Goal: Find specific page/section: Find specific page/section

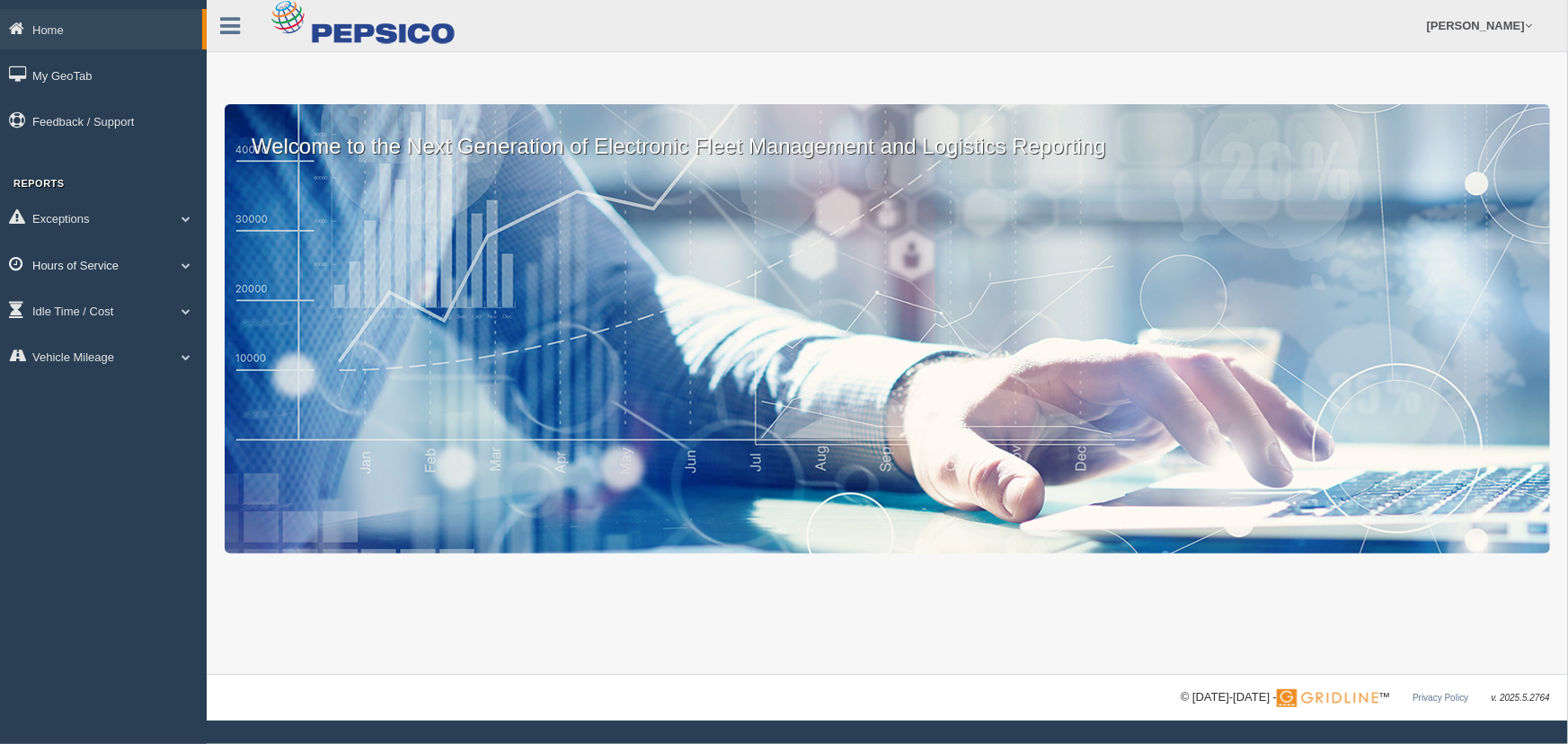
click at [172, 276] on link "Hours of Service" at bounding box center [103, 264] width 206 height 40
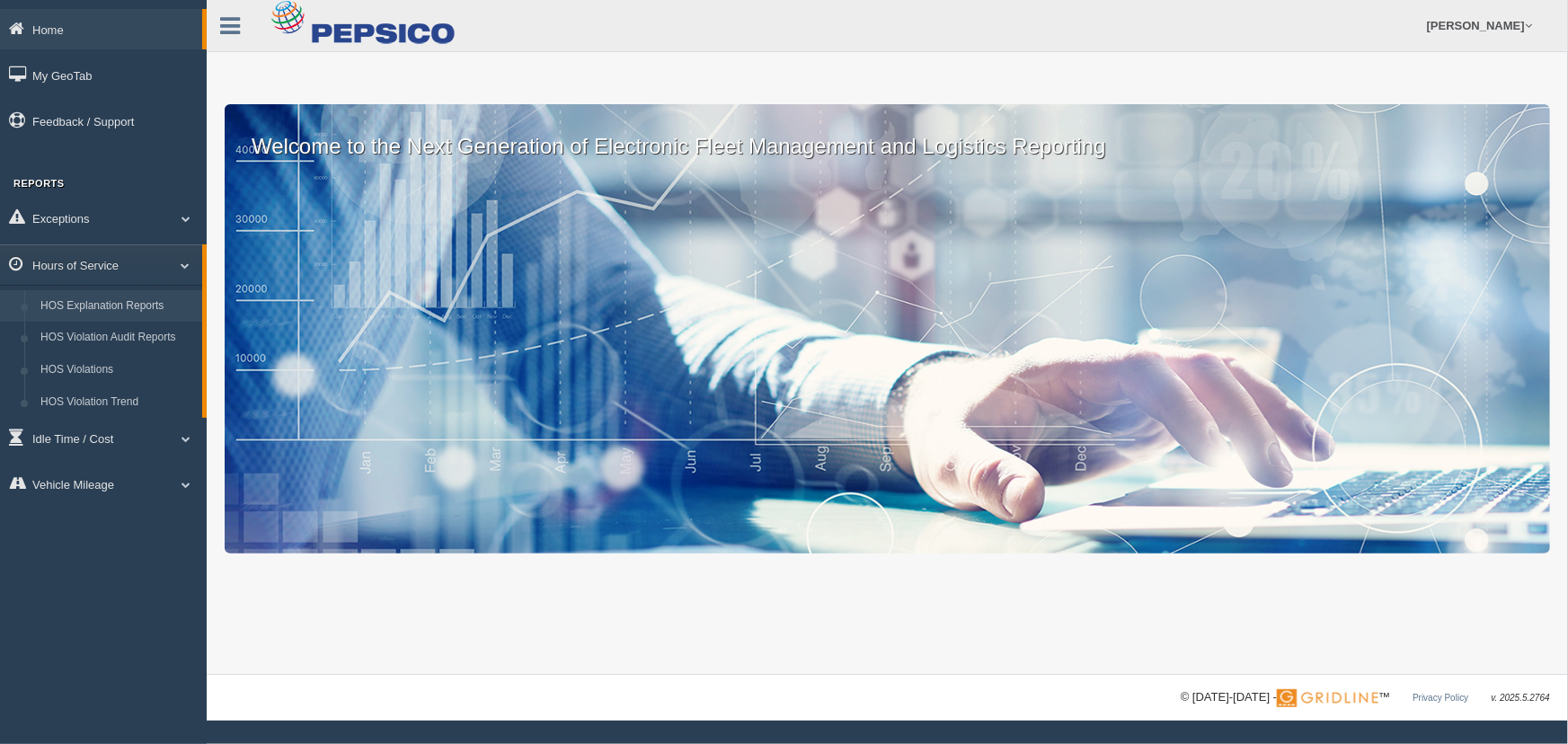
click at [155, 305] on link "HOS Explanation Reports" at bounding box center [117, 306] width 170 height 33
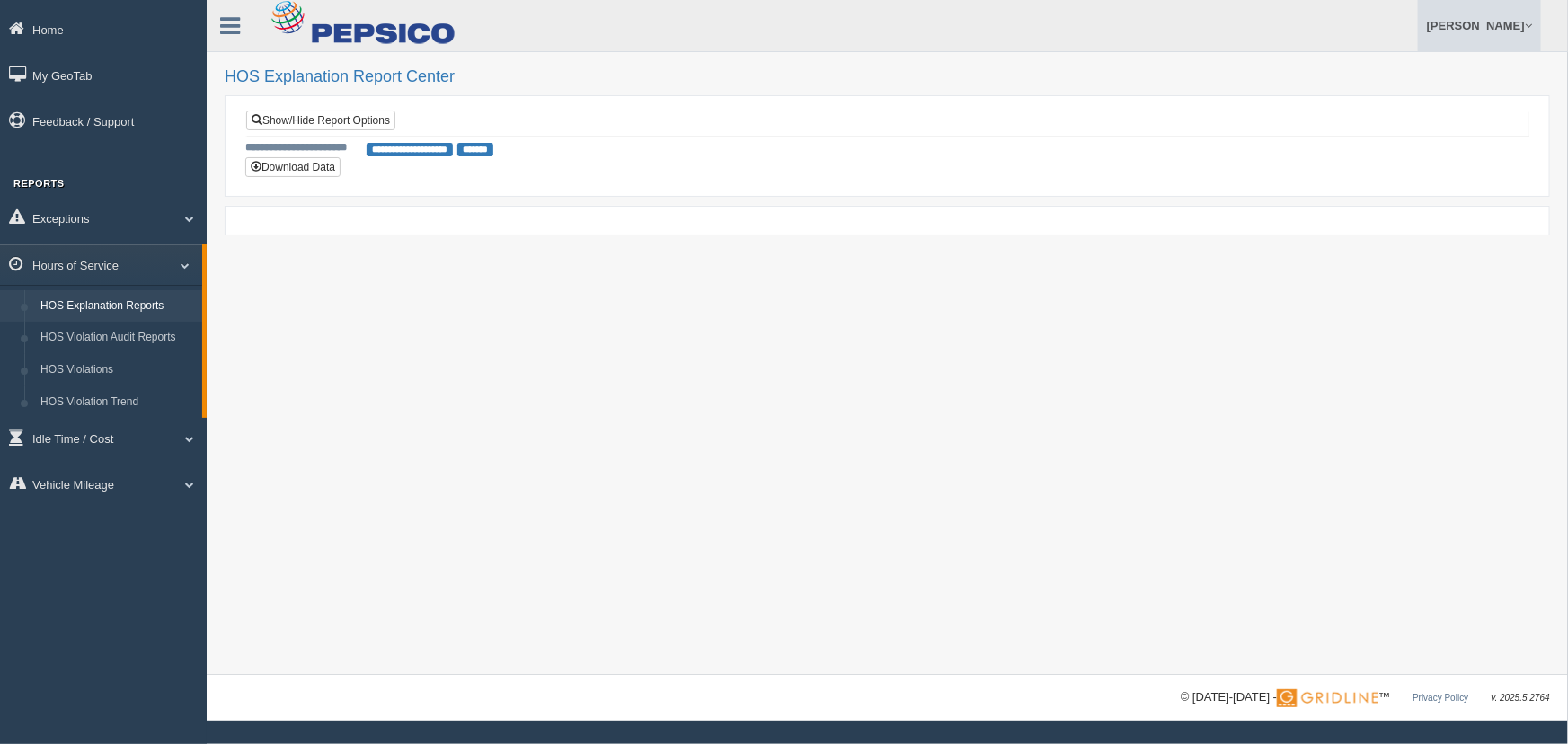
click at [1456, 29] on link "[PERSON_NAME]" at bounding box center [1479, 25] width 123 height 51
click at [1392, 112] on link "Log Off" at bounding box center [1442, 108] width 196 height 36
